Goal: Task Accomplishment & Management: Manage account settings

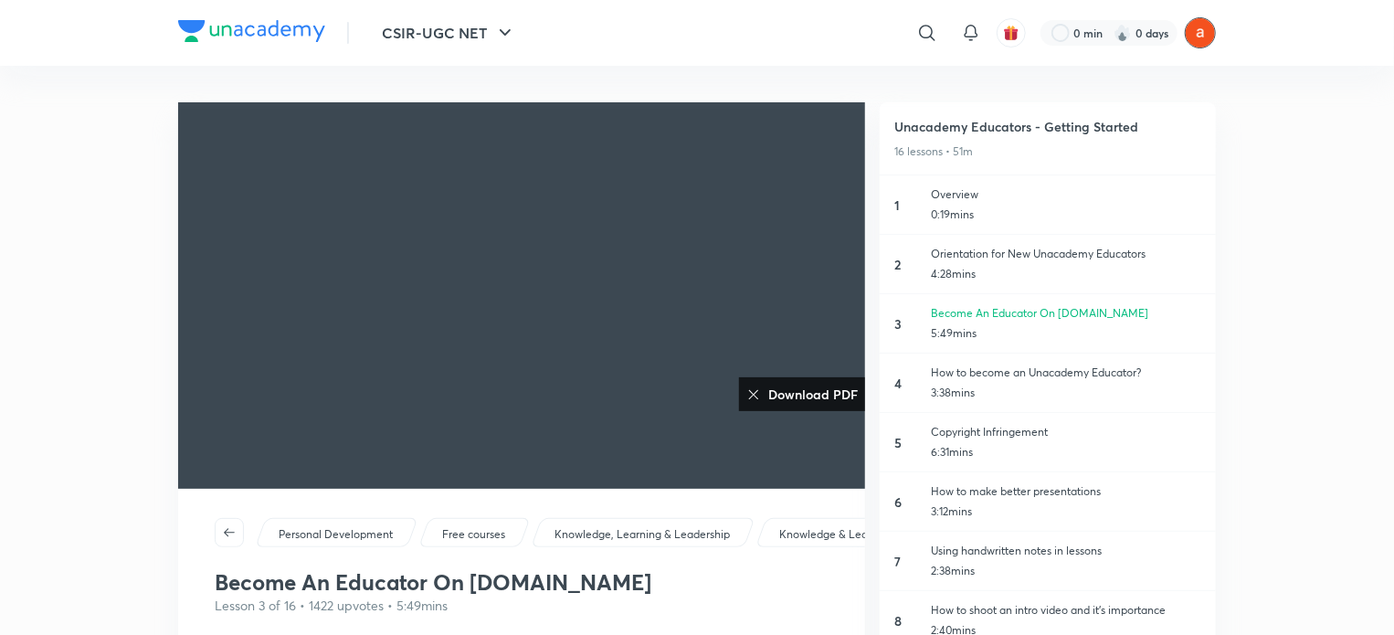
click at [1198, 30] on img at bounding box center [1200, 32] width 31 height 31
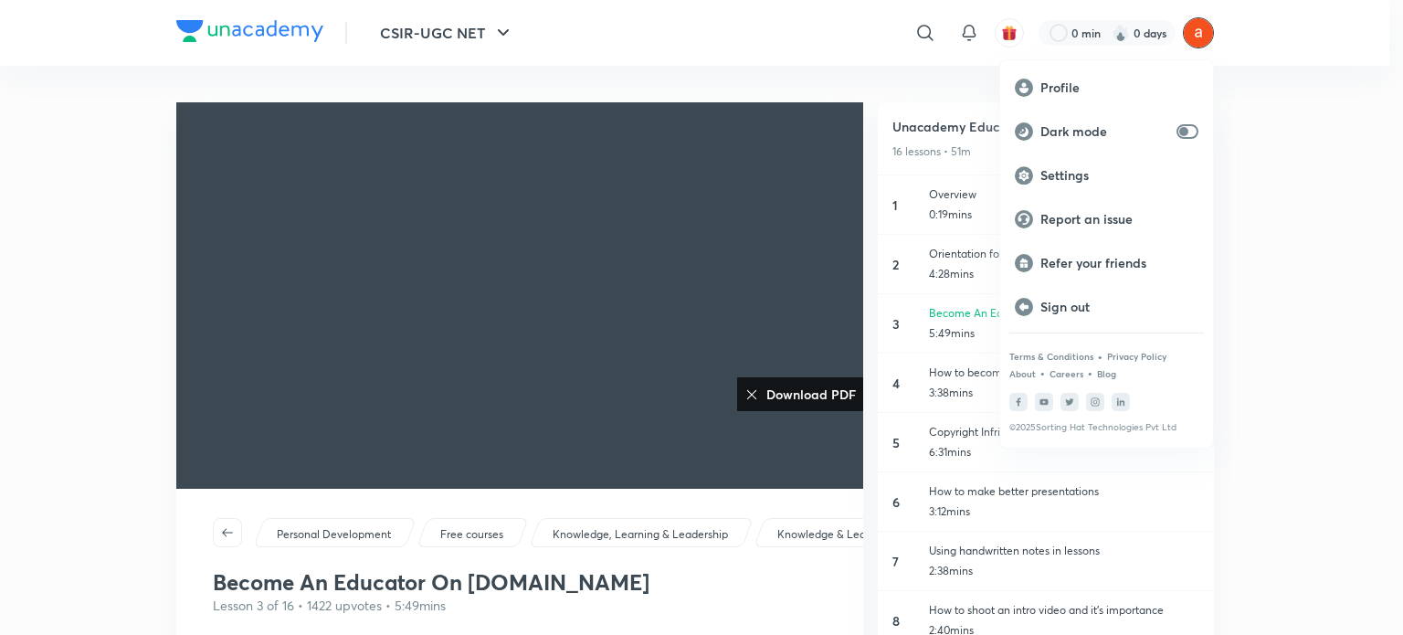
click at [504, 39] on div at bounding box center [701, 317] width 1403 height 635
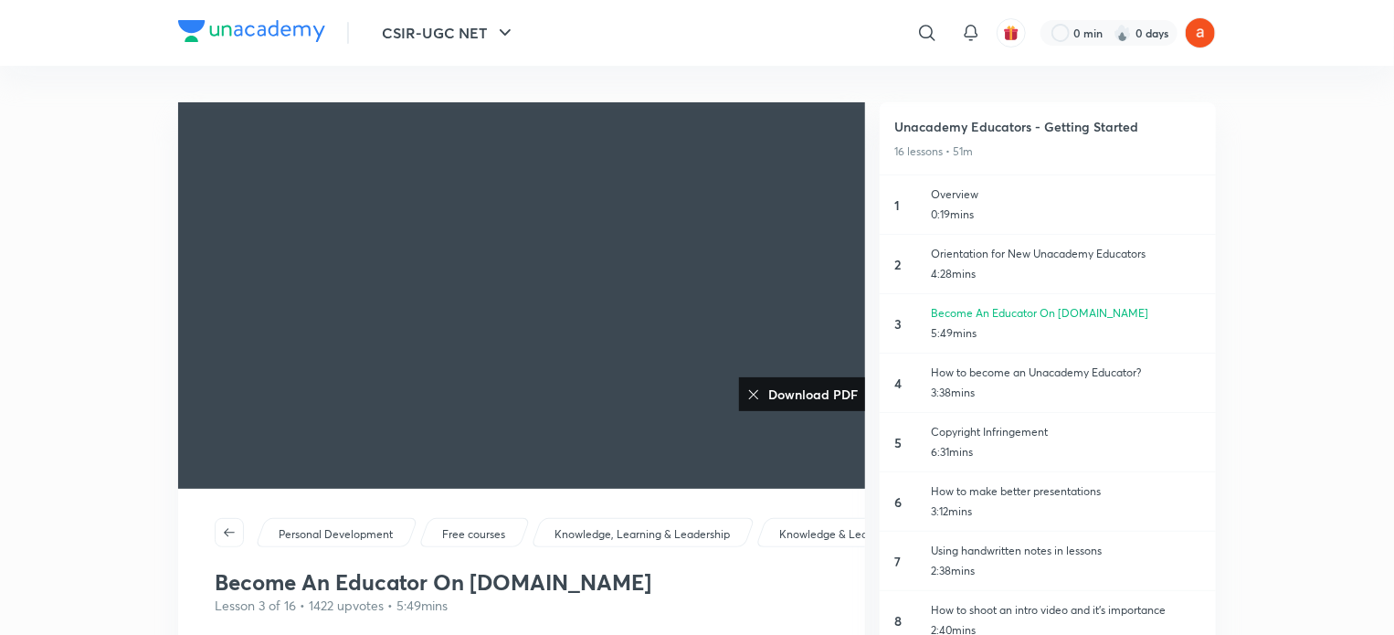
click at [504, 39] on icon "button" at bounding box center [505, 33] width 22 height 22
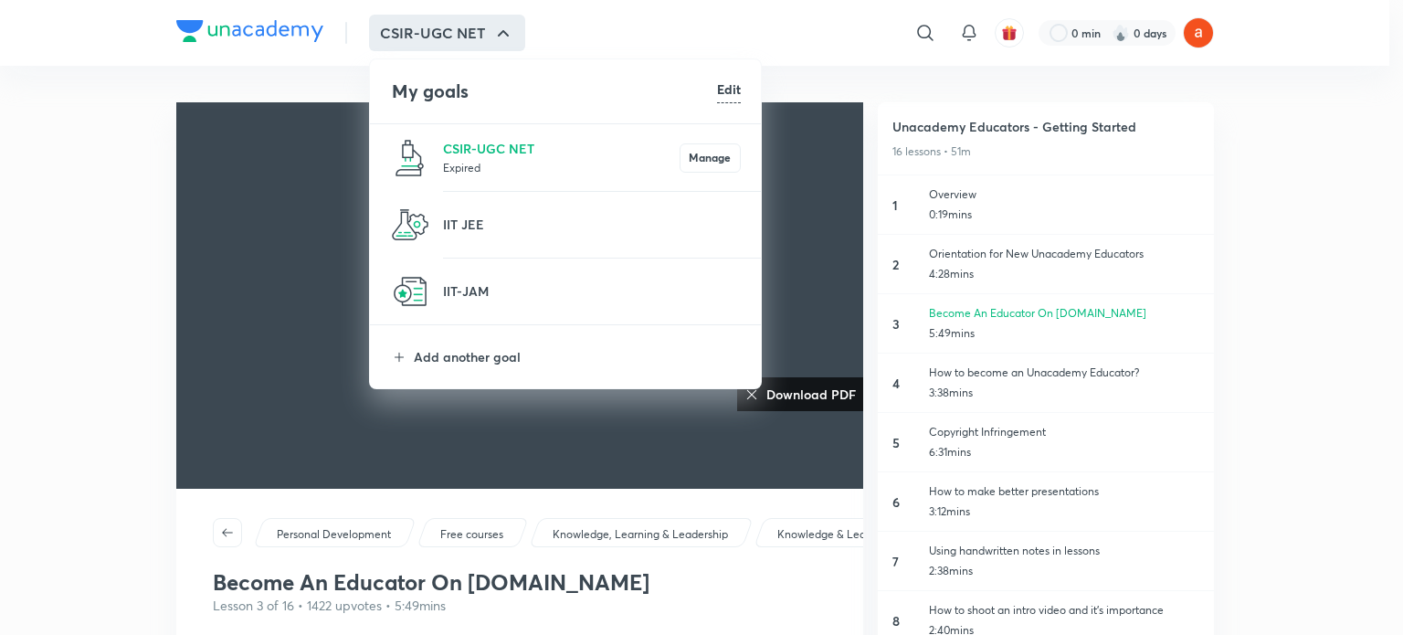
click at [1293, 309] on div at bounding box center [701, 317] width 1403 height 635
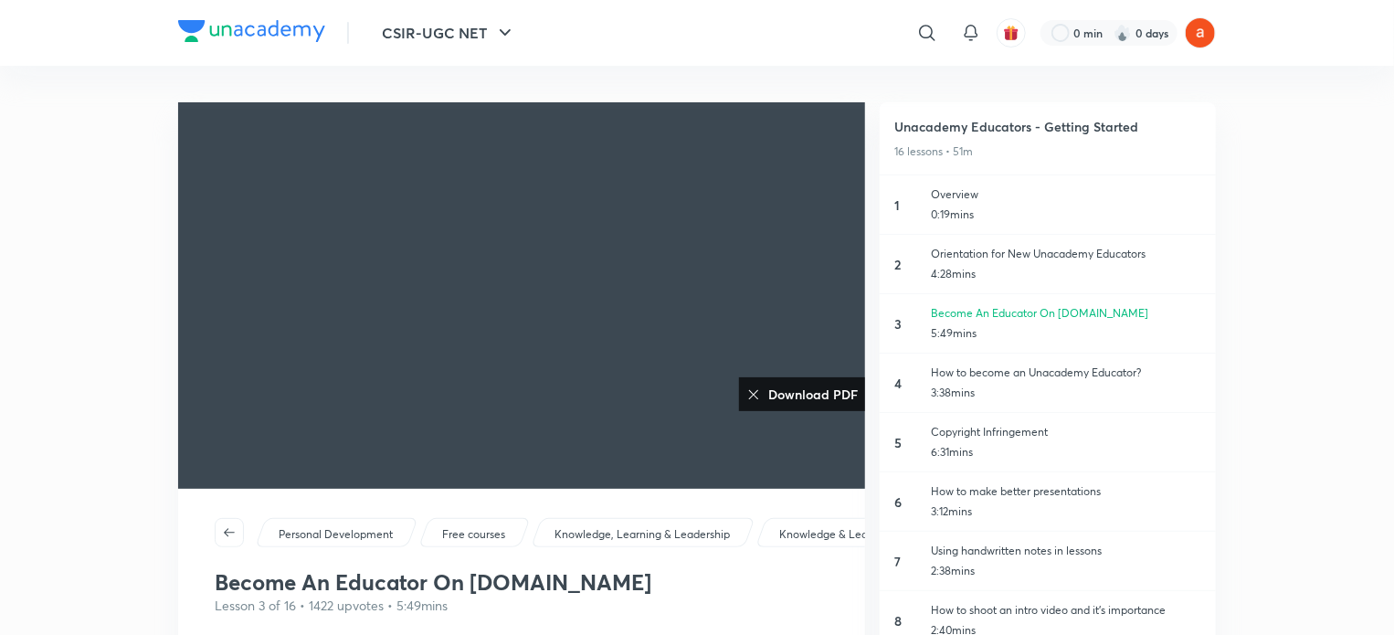
click at [746, 387] on icon at bounding box center [753, 394] width 15 height 15
click at [758, 529] on div "Personal Development Free courses Knowledge, Learning & Leadership Knowledge & …" at bounding box center [521, 518] width 687 height 58
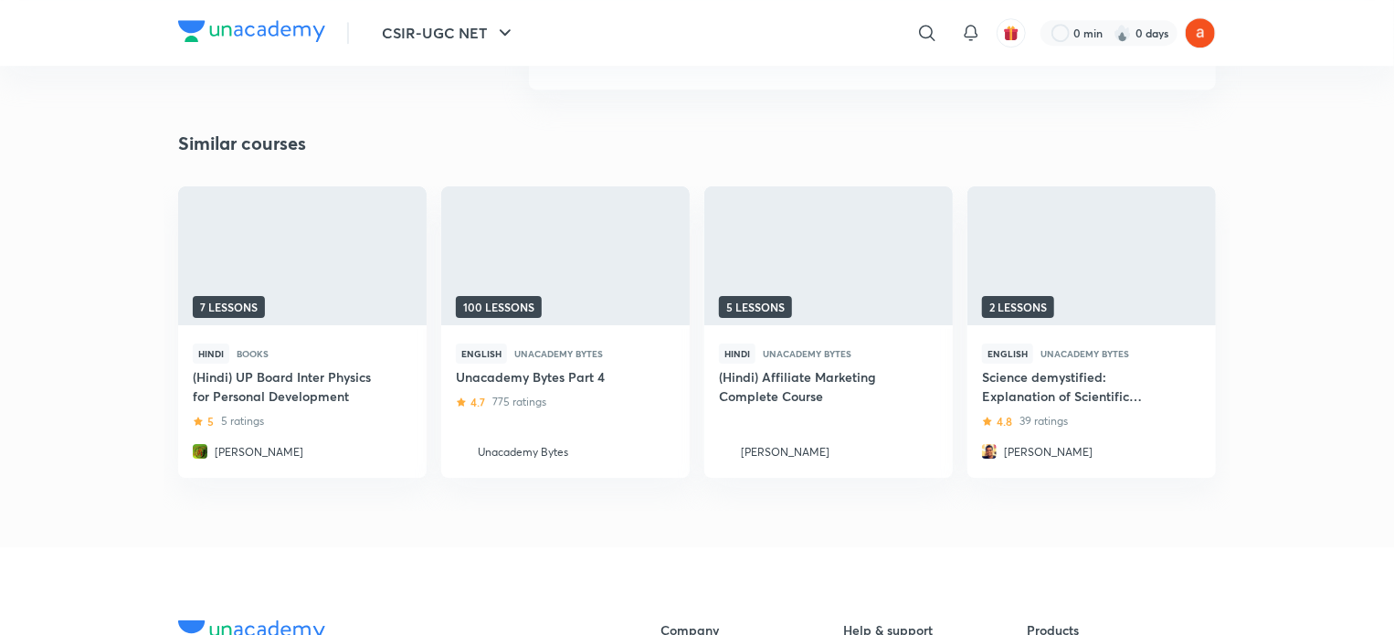
scroll to position [2880, 0]
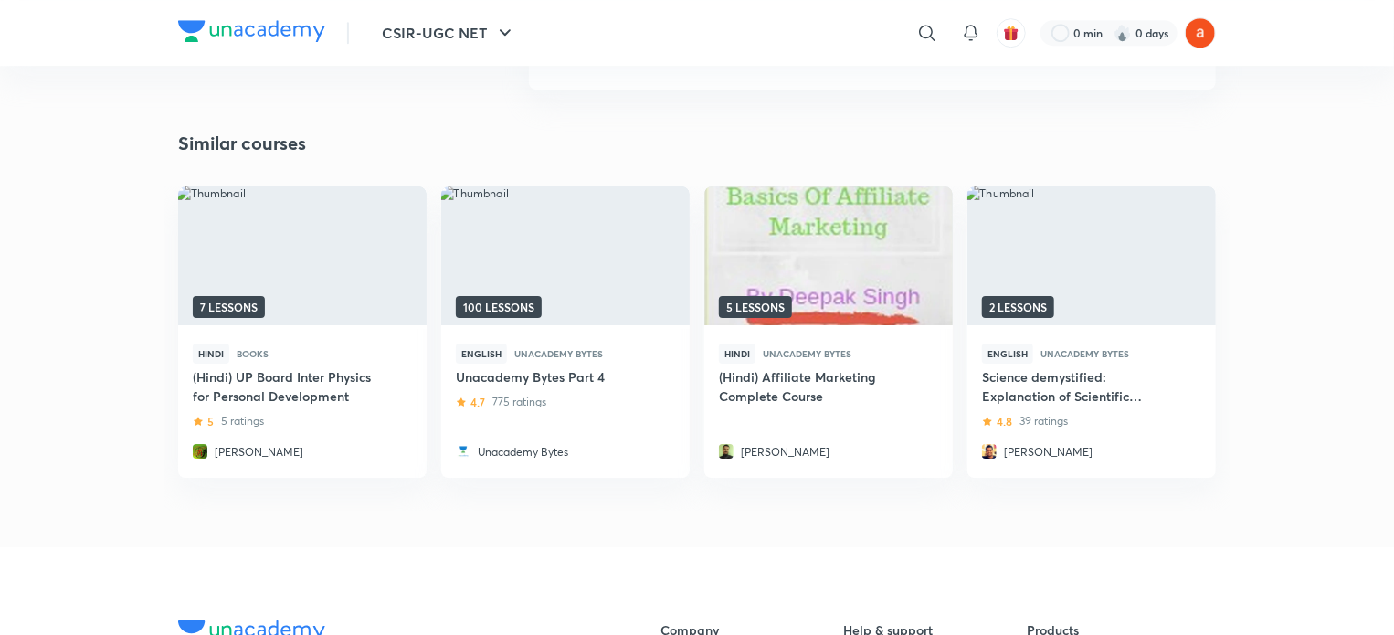
click at [724, 434] on link "Deepak Singh" at bounding box center [814, 446] width 190 height 34
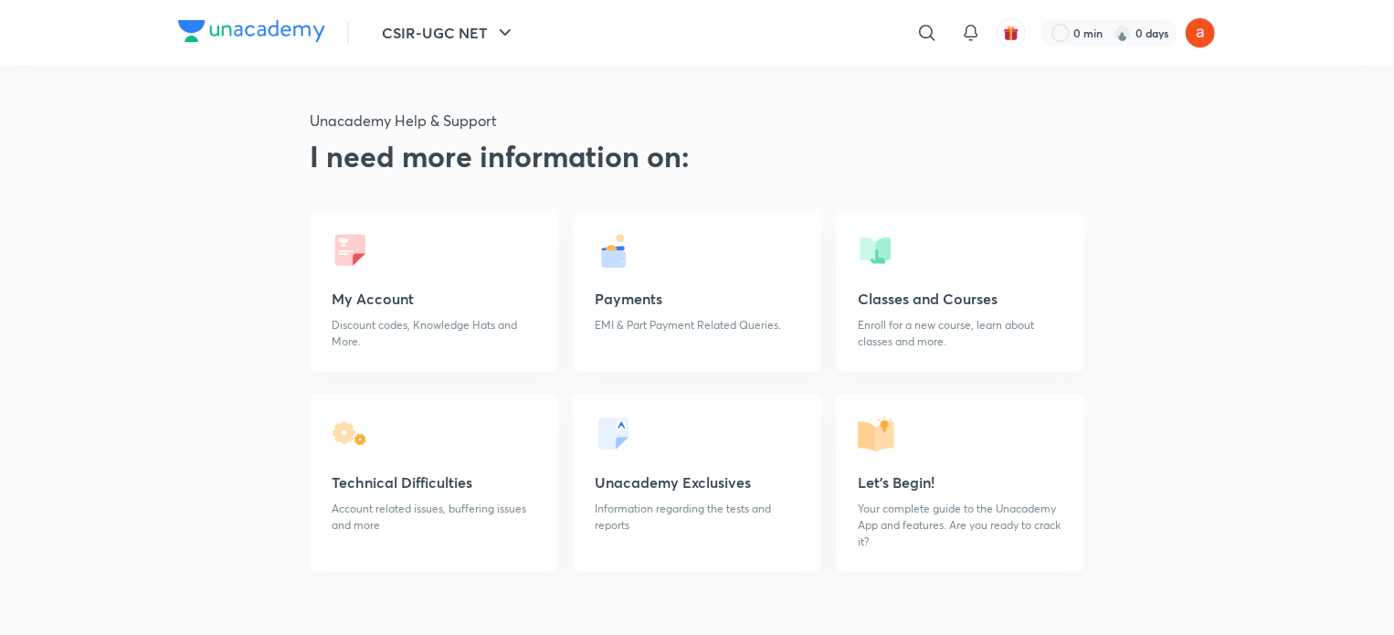
click at [378, 291] on h5 "My Account" at bounding box center [434, 299] width 205 height 22
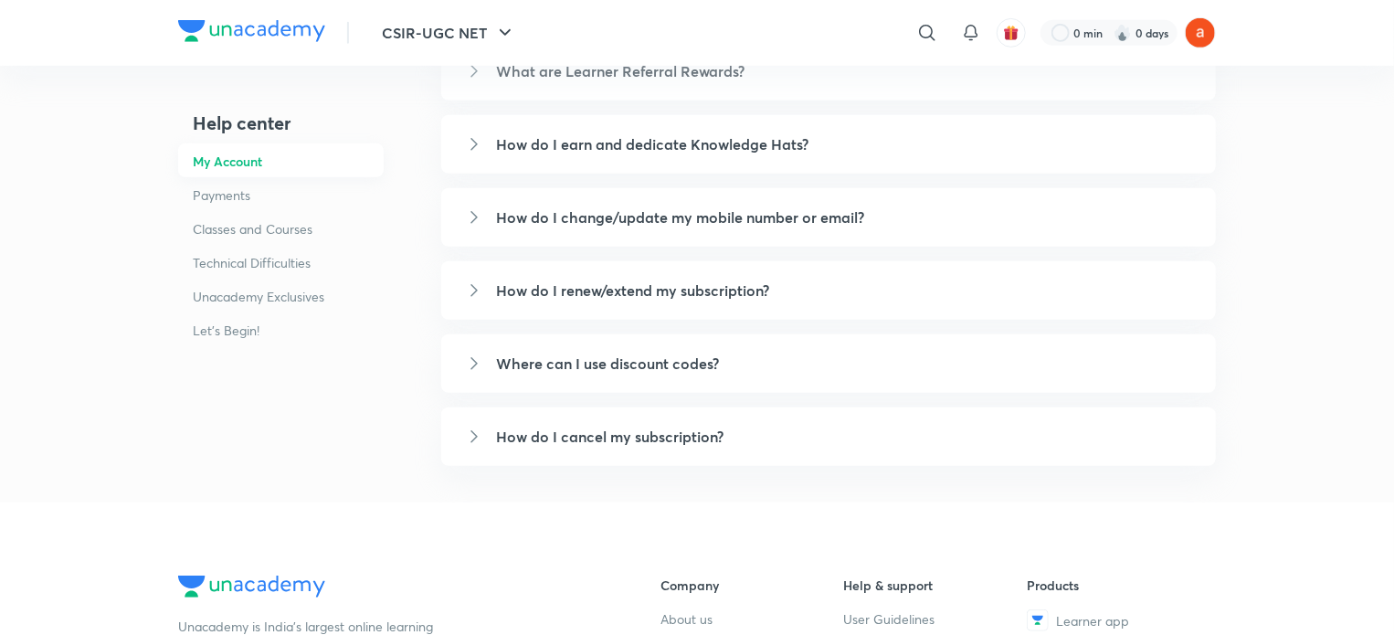
scroll to position [460, 0]
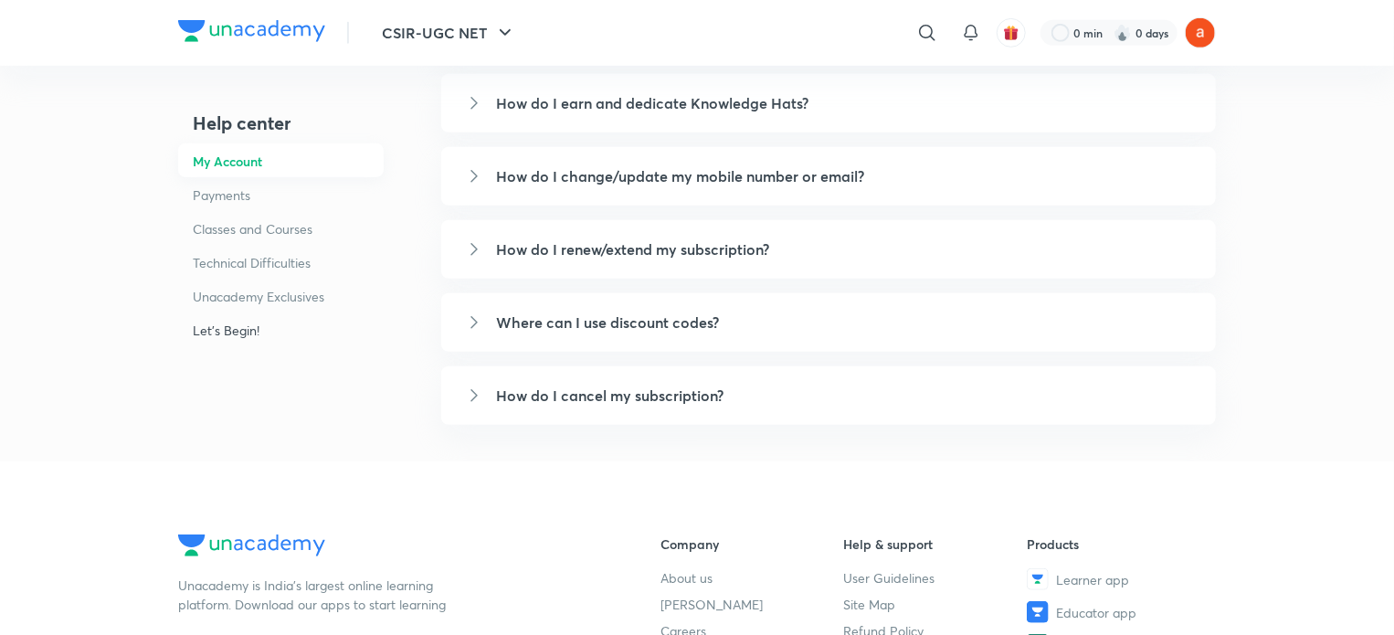
click at [217, 323] on h6 "Let's Begin!" at bounding box center [281, 330] width 206 height 34
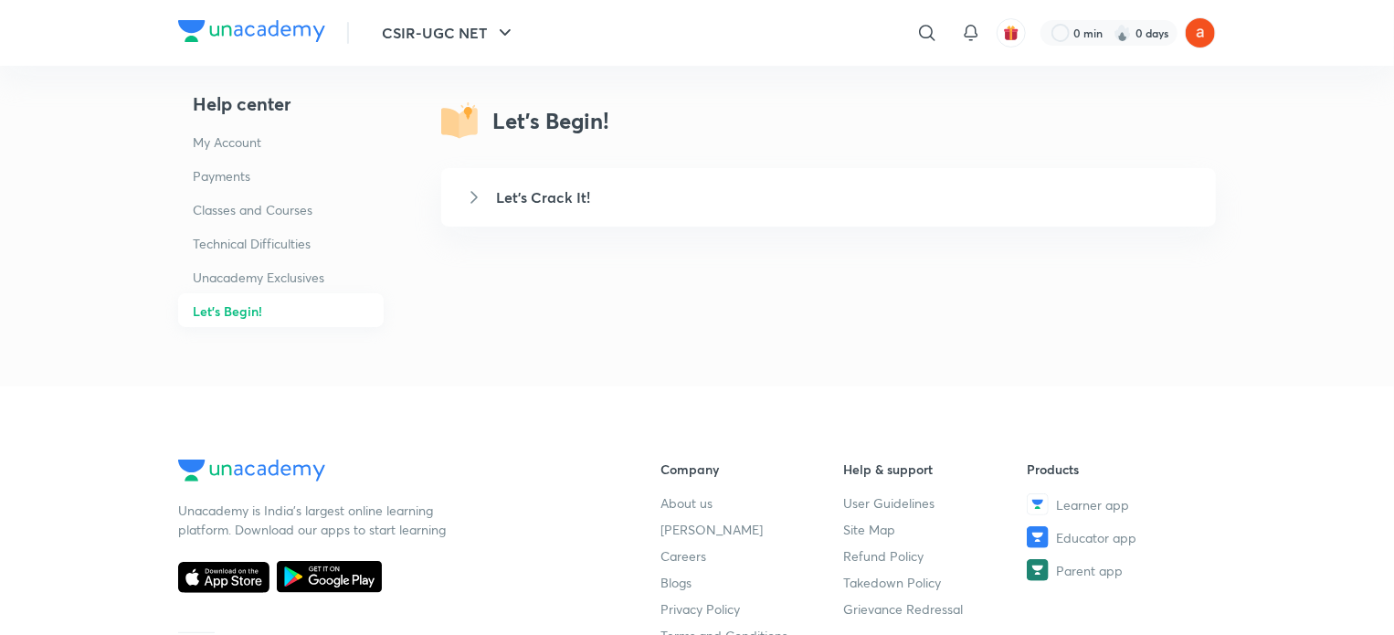
click at [532, 196] on h5 "Let's Crack It!" at bounding box center [845, 197] width 698 height 22
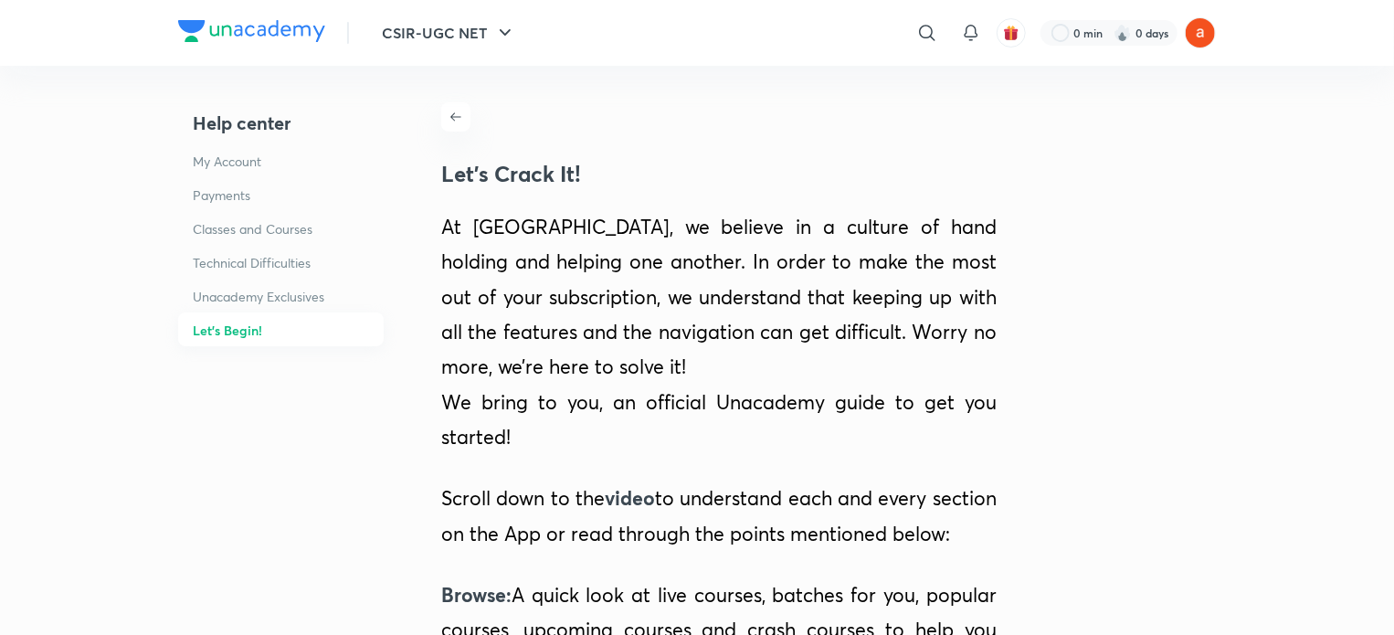
click at [503, 7] on div "CSIR-UGC NET ​ 0 min 0 days" at bounding box center [697, 33] width 1038 height 66
click at [499, 36] on icon "button" at bounding box center [505, 33] width 22 height 22
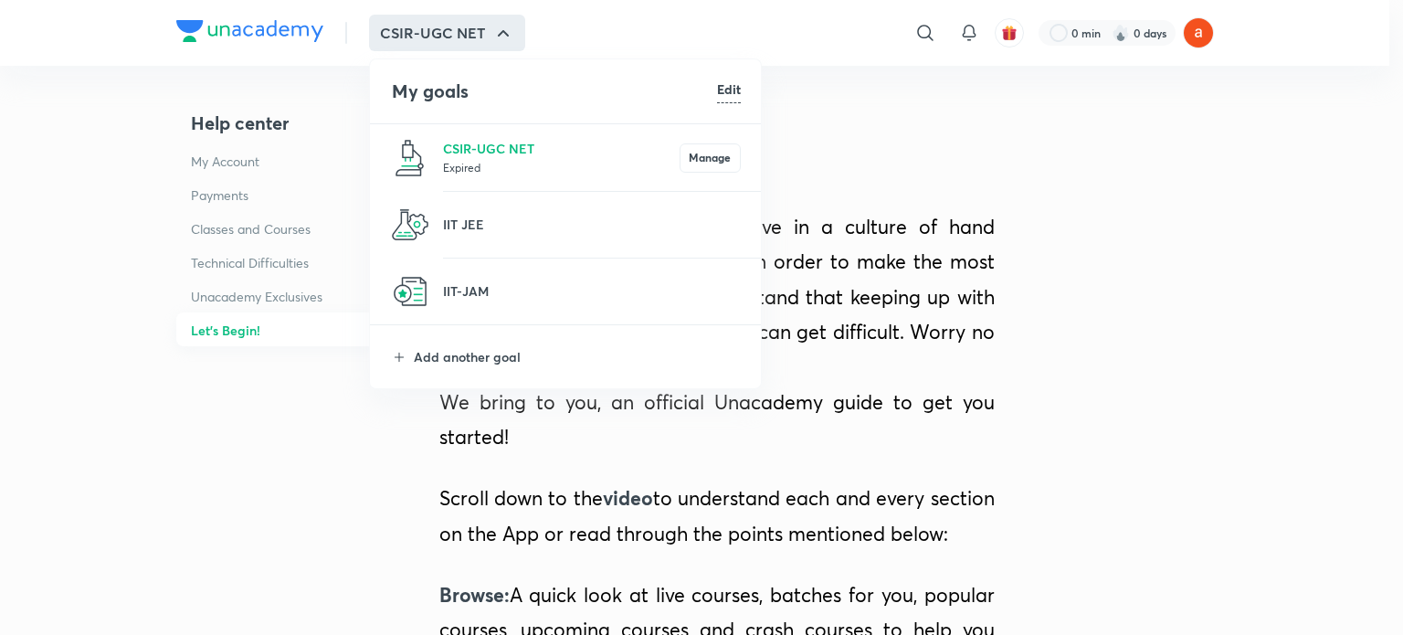
click at [720, 79] on h6 "Edit" at bounding box center [729, 88] width 24 height 19
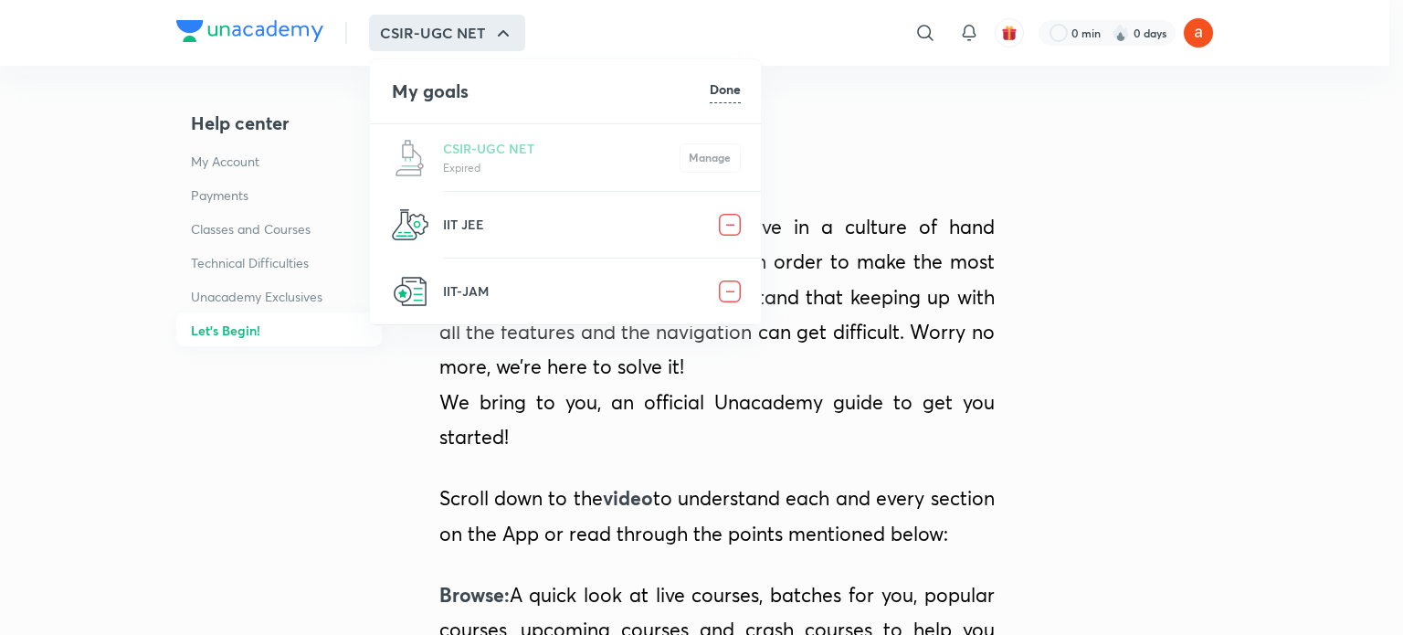
click at [731, 91] on h6 "Done" at bounding box center [725, 88] width 31 height 19
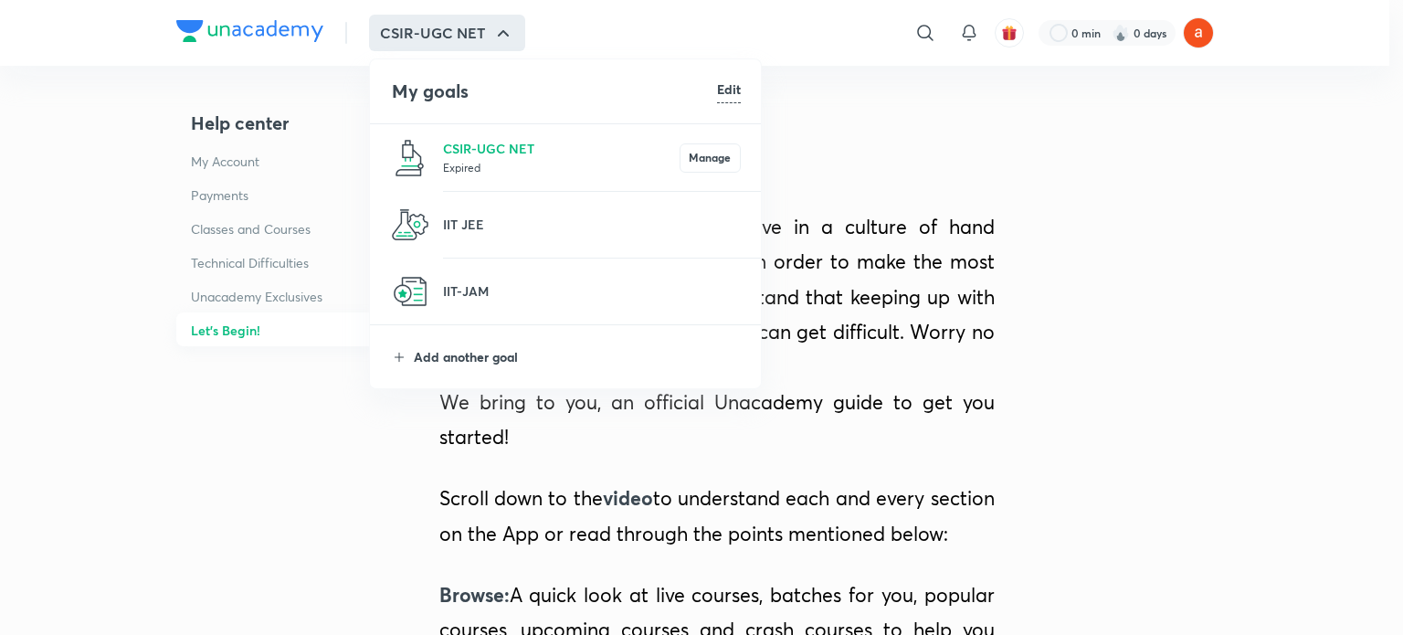
click at [483, 356] on p "Add another goal" at bounding box center [577, 356] width 327 height 19
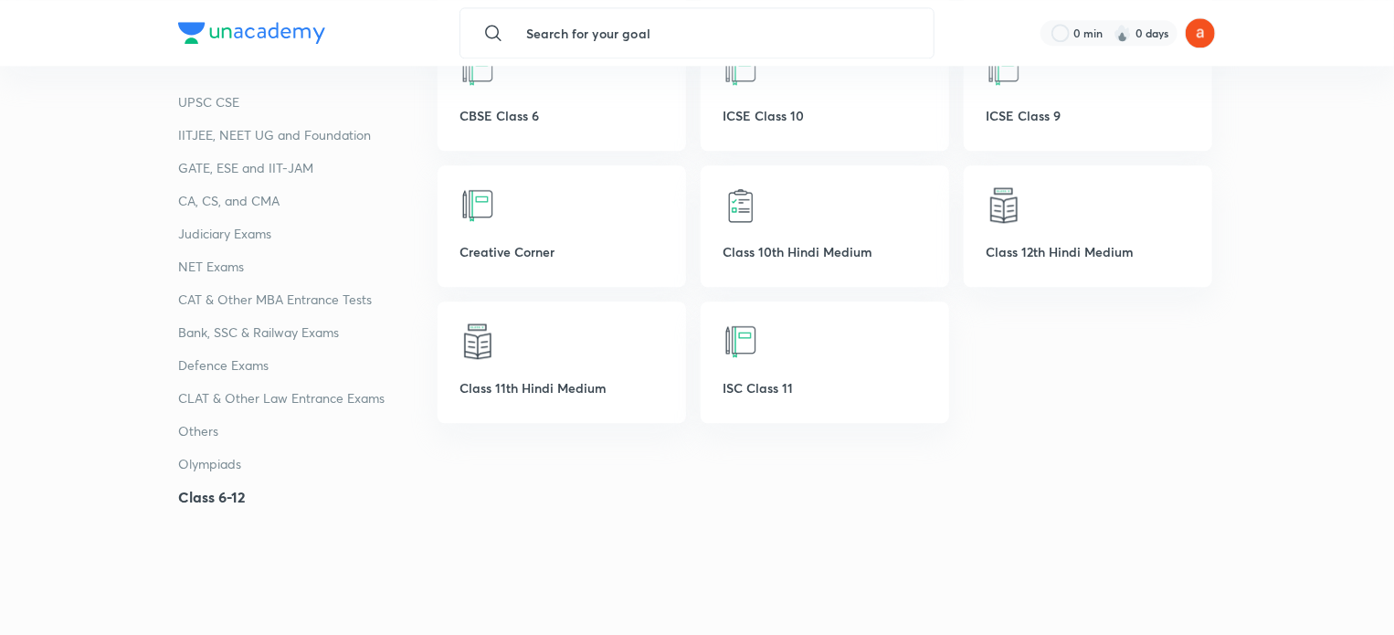
scroll to position [5765, 0]
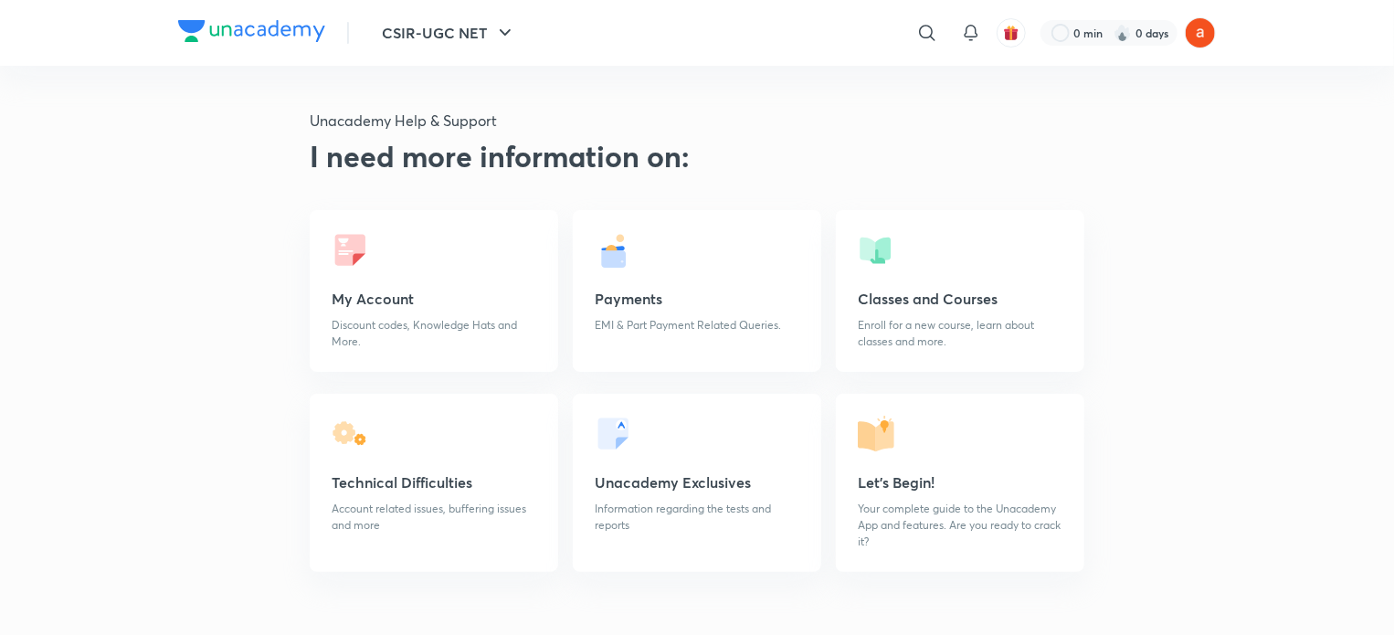
click at [678, 307] on h5 "Payments" at bounding box center [697, 299] width 205 height 22
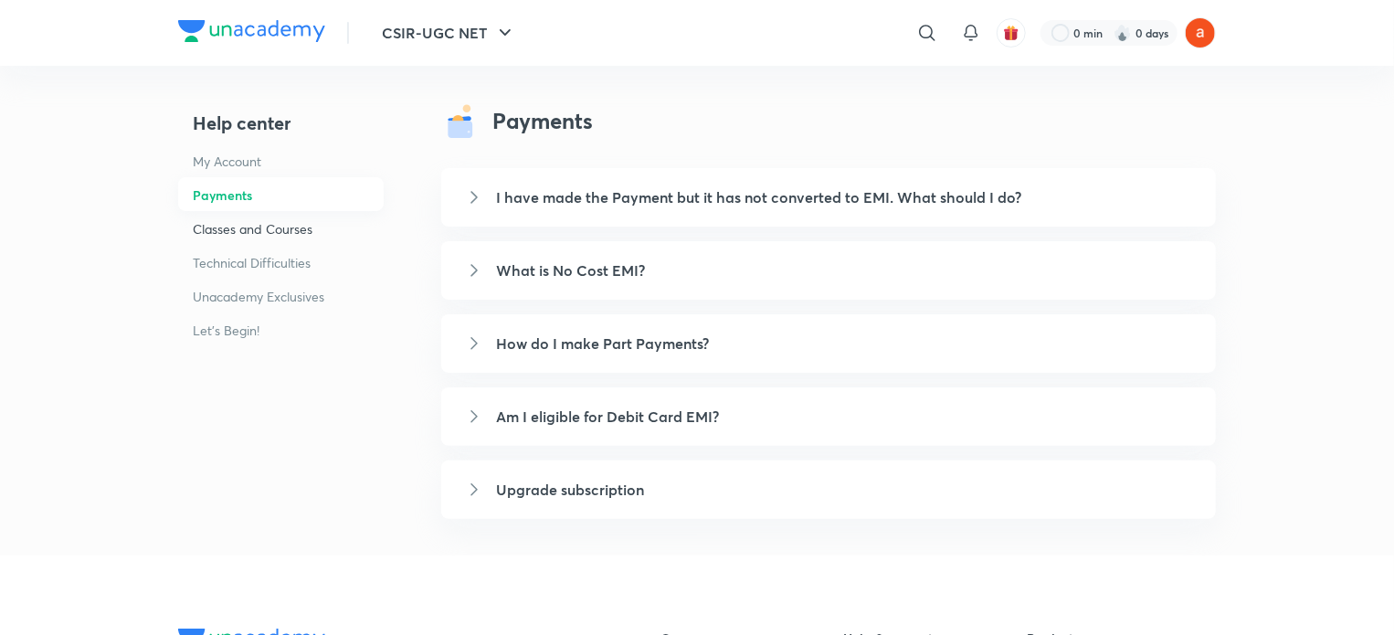
click at [283, 238] on h6 "Classes and Courses" at bounding box center [281, 229] width 206 height 34
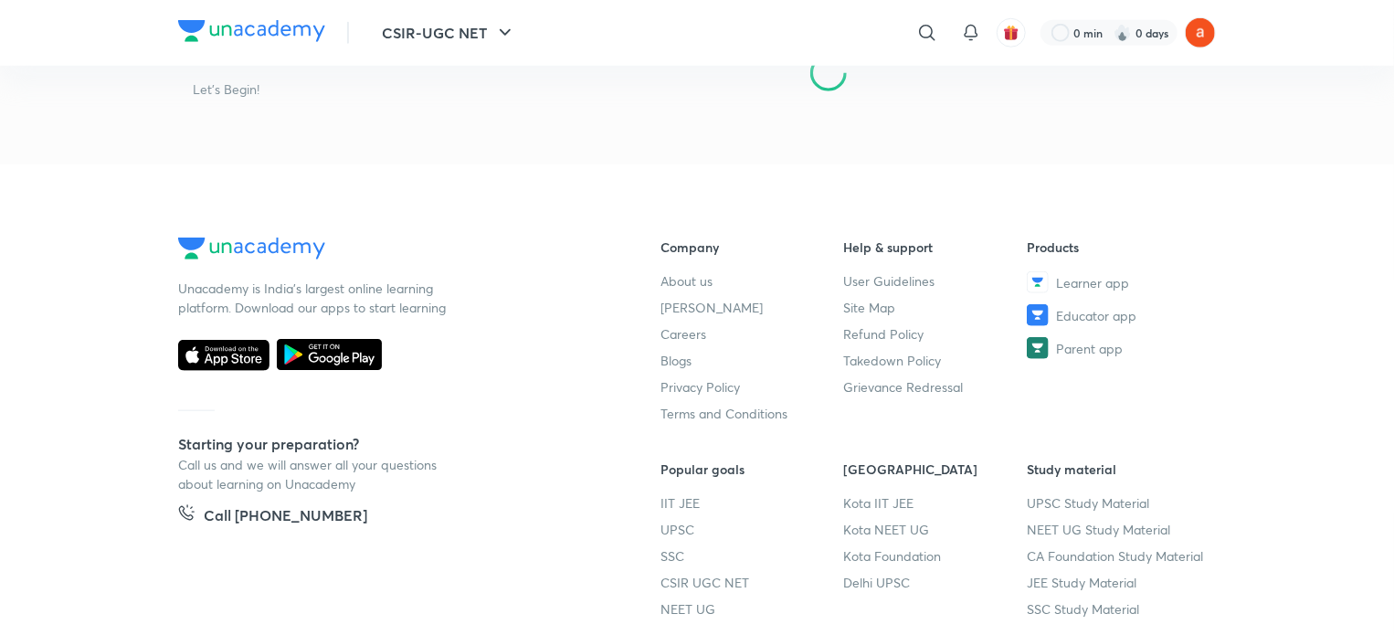
scroll to position [877, 0]
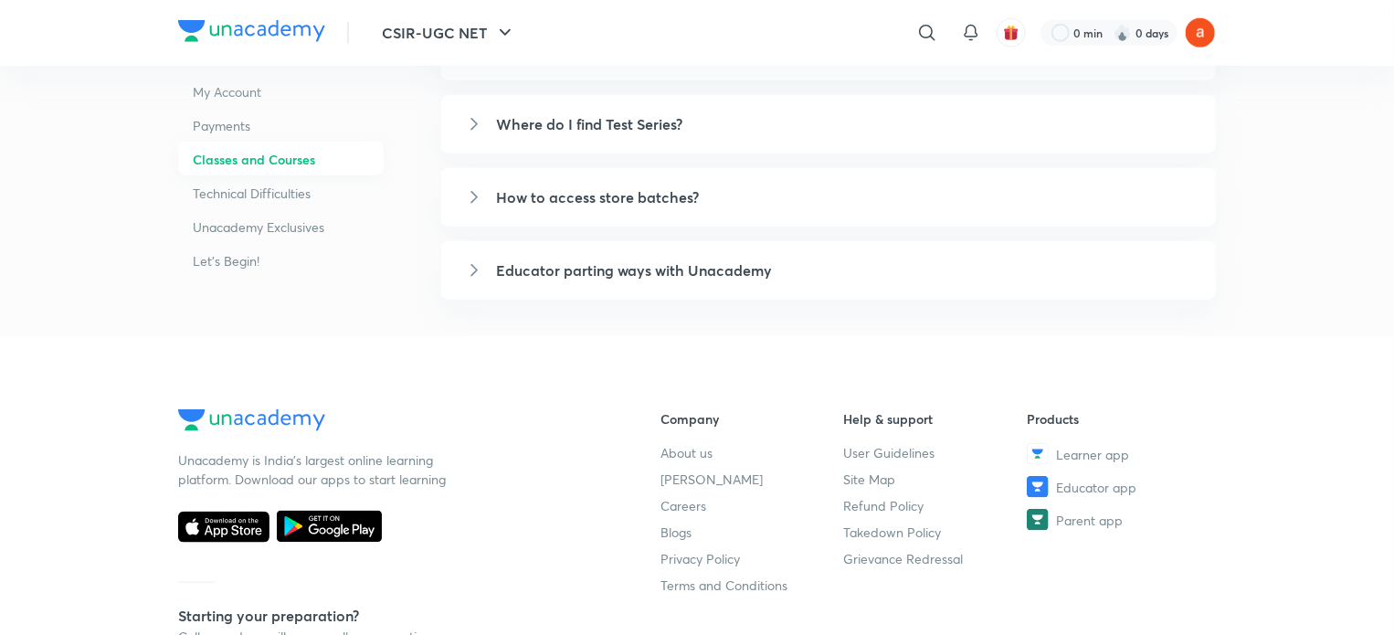
click at [545, 274] on h5 "Educator parting ways with Unacademy" at bounding box center [845, 270] width 698 height 22
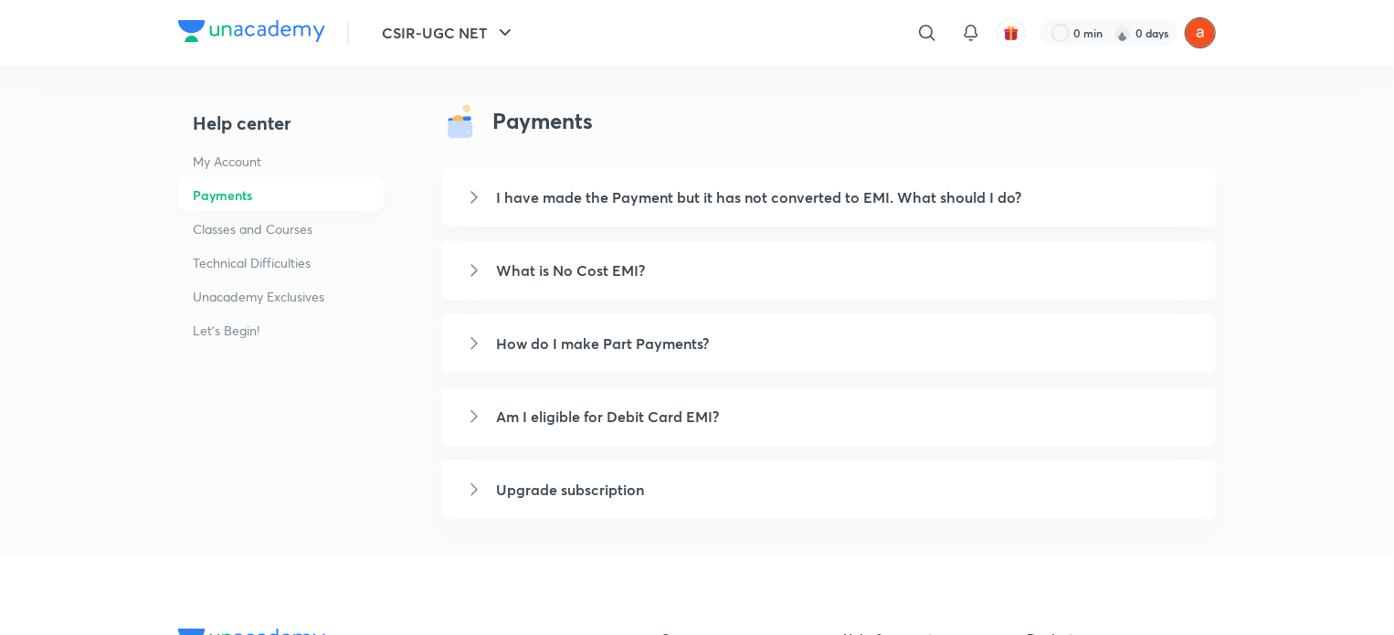
click at [1199, 36] on img at bounding box center [1200, 32] width 31 height 31
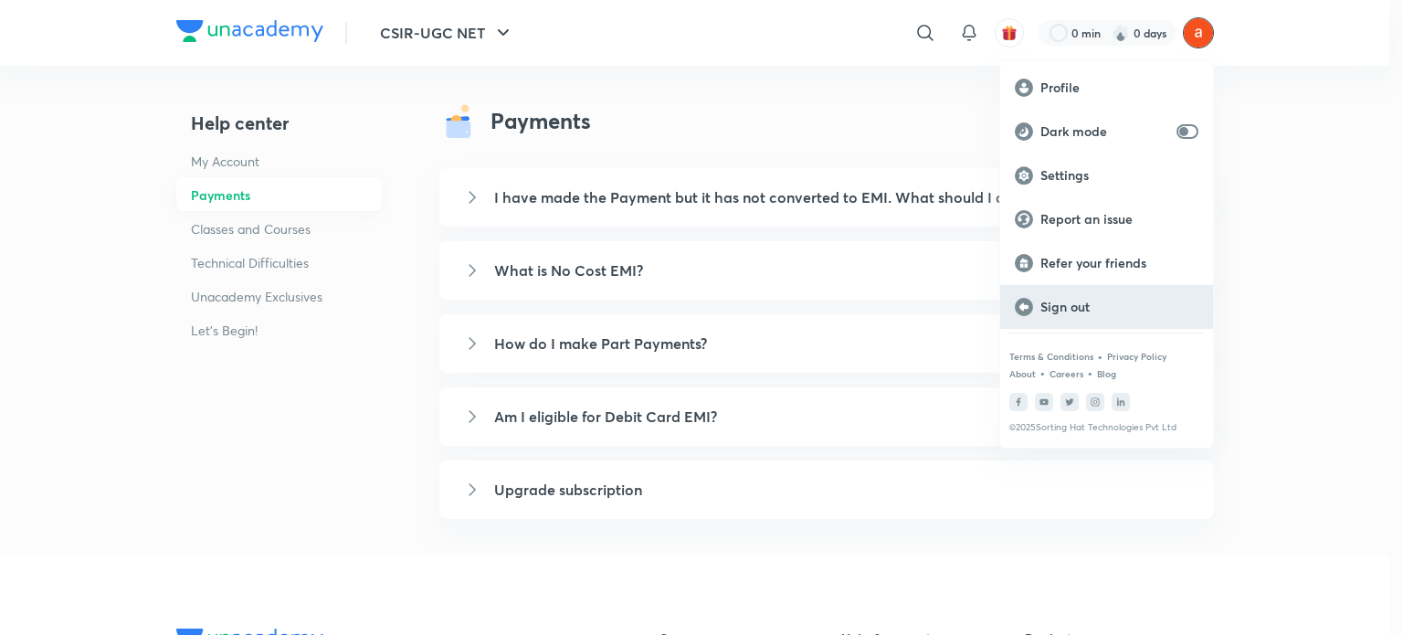
click at [1059, 302] on p "Sign out" at bounding box center [1120, 307] width 158 height 16
